Goal: Task Accomplishment & Management: Use online tool/utility

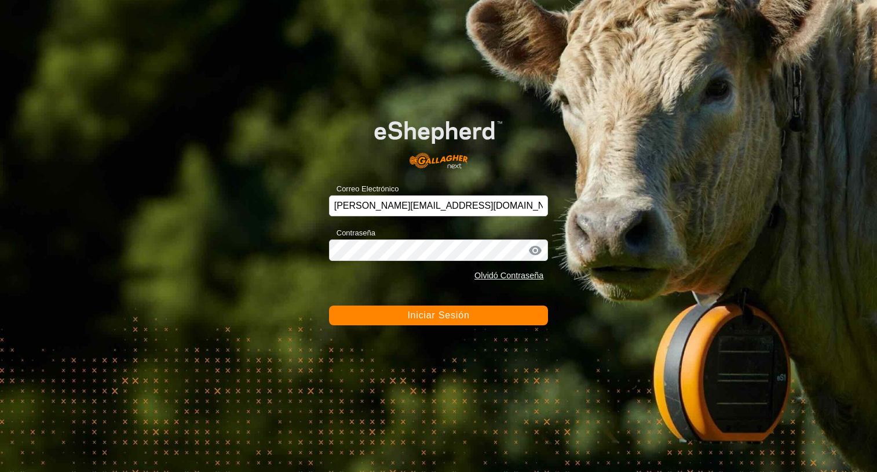
click at [418, 310] on span "Iniciar Sesión" at bounding box center [438, 315] width 62 height 10
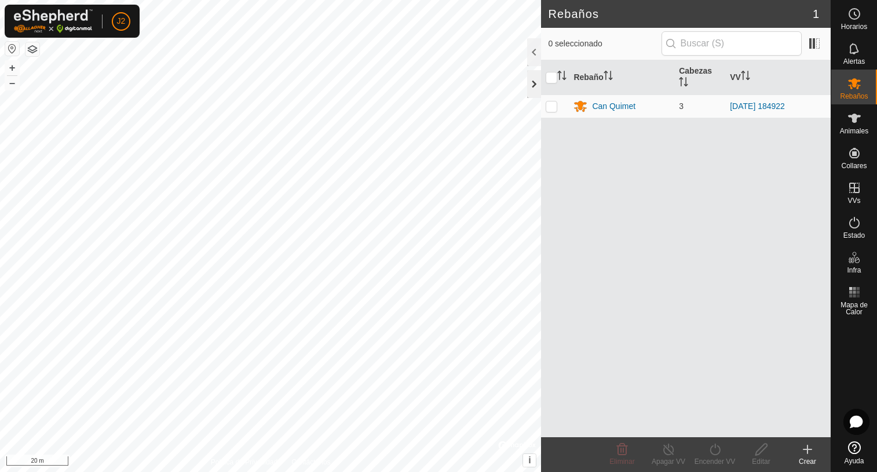
click at [527, 88] on div at bounding box center [534, 84] width 14 height 28
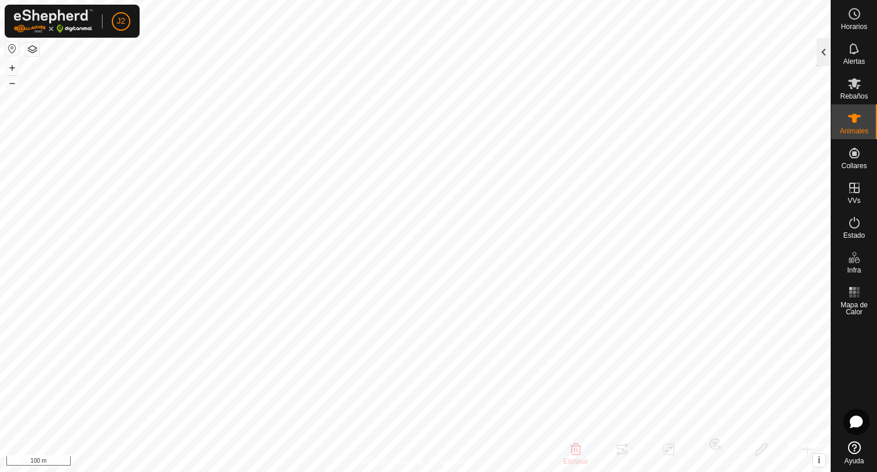
click at [818, 59] on div at bounding box center [824, 52] width 14 height 28
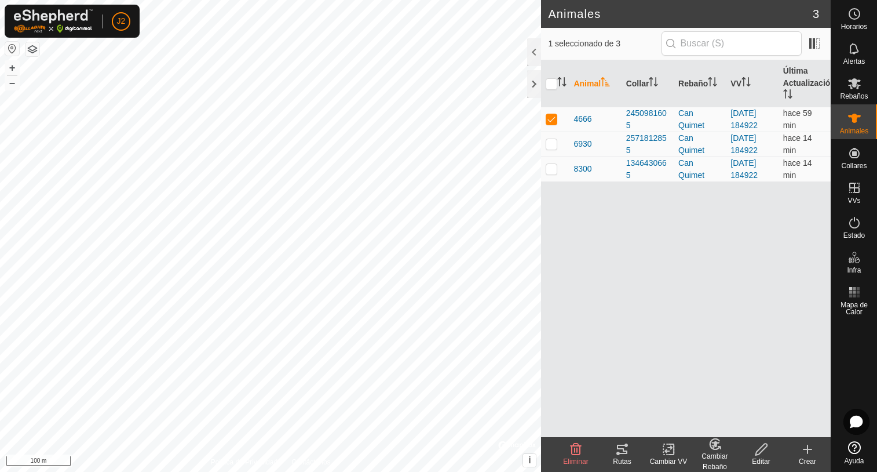
click at [619, 448] on icon at bounding box center [622, 448] width 10 height 9
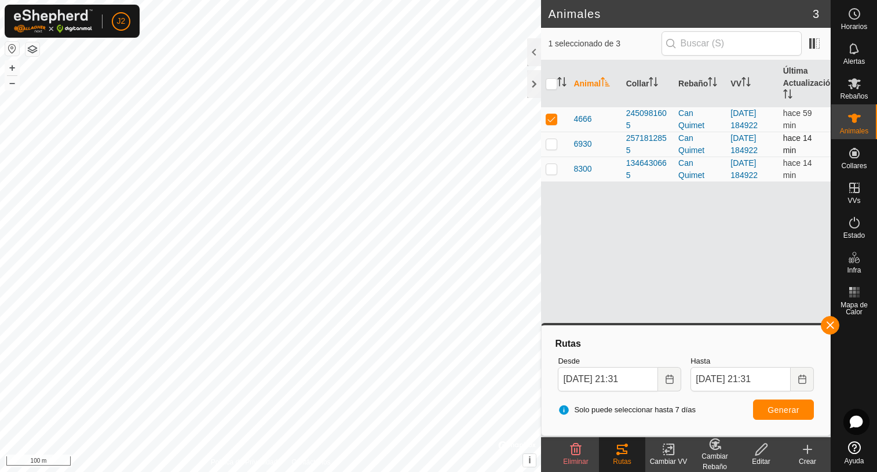
click at [552, 145] on p-checkbox at bounding box center [552, 143] width 12 height 9
checkbox input "true"
click at [551, 122] on p-checkbox at bounding box center [552, 118] width 12 height 9
checkbox input "false"
click at [773, 410] on span "Generar" at bounding box center [784, 409] width 32 height 9
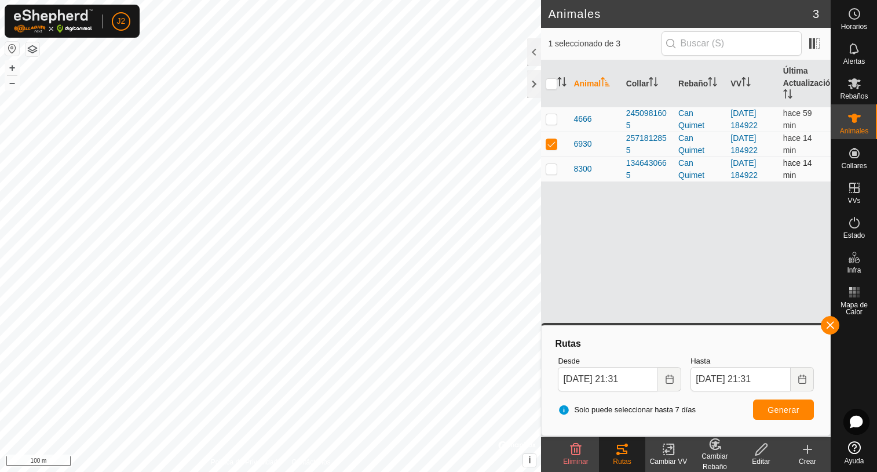
click at [550, 169] on p-checkbox at bounding box center [552, 168] width 12 height 9
checkbox input "true"
click at [552, 143] on p-checkbox at bounding box center [552, 143] width 12 height 9
checkbox input "false"
click at [787, 410] on span "Generar" at bounding box center [784, 409] width 32 height 9
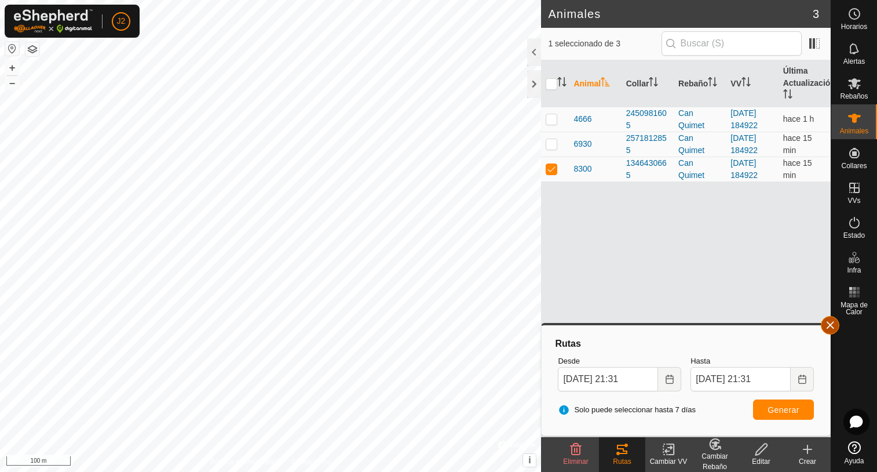
click at [830, 327] on button "button" at bounding box center [830, 325] width 19 height 19
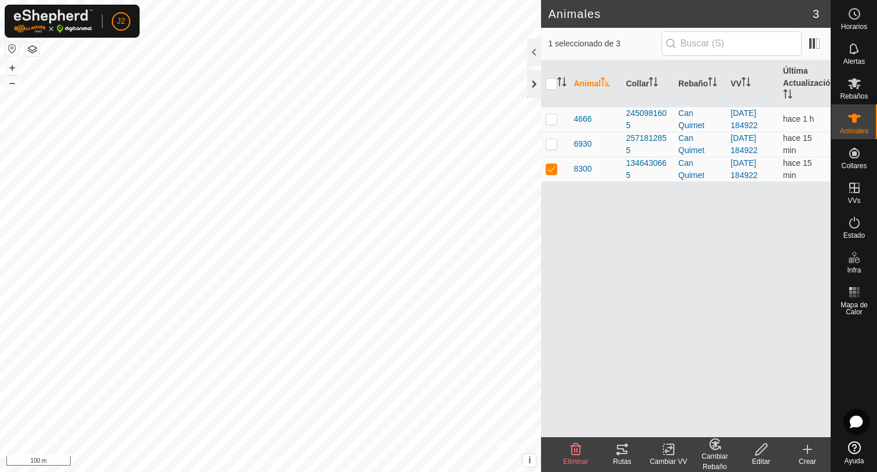
click at [533, 83] on div at bounding box center [534, 84] width 14 height 28
